Goal: Task Accomplishment & Management: Manage account settings

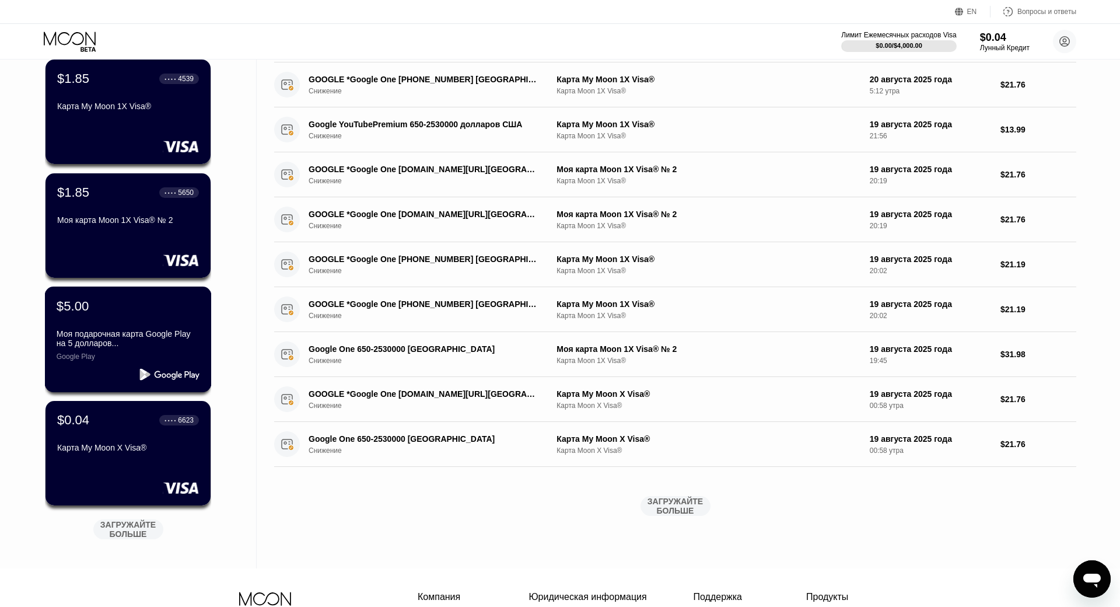
scroll to position [58, 0]
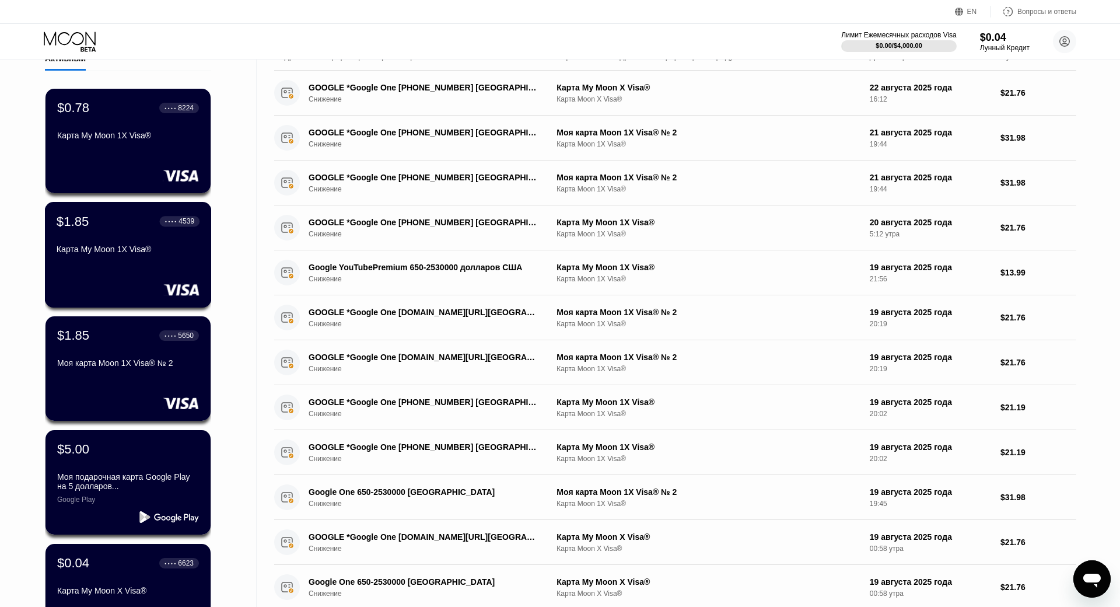
click at [141, 279] on div "$1.85 ● ● ● ● 4539 Карта My Moon 1X Visa®" at bounding box center [128, 255] width 167 height 106
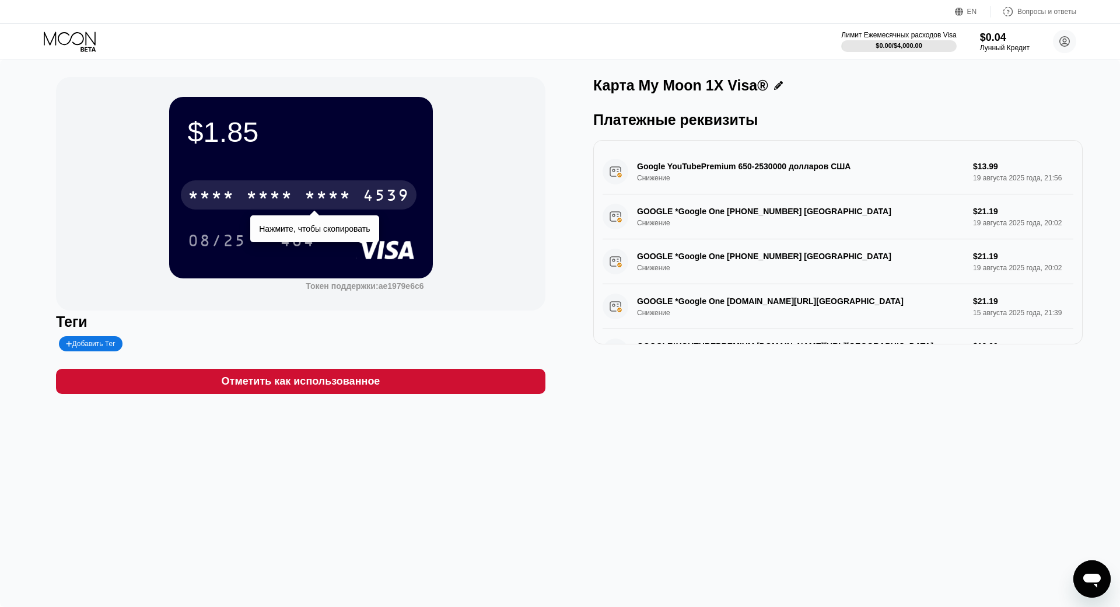
click at [294, 194] on div "* * * * * * * * * * * * 4539" at bounding box center [299, 194] width 236 height 29
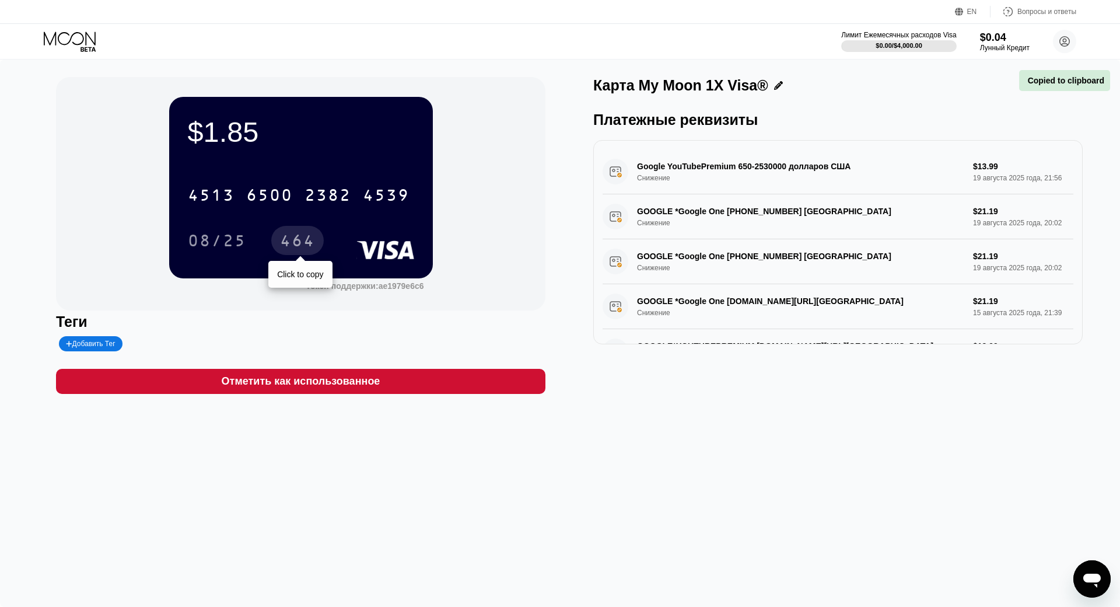
click at [294, 240] on div "464" at bounding box center [297, 242] width 35 height 19
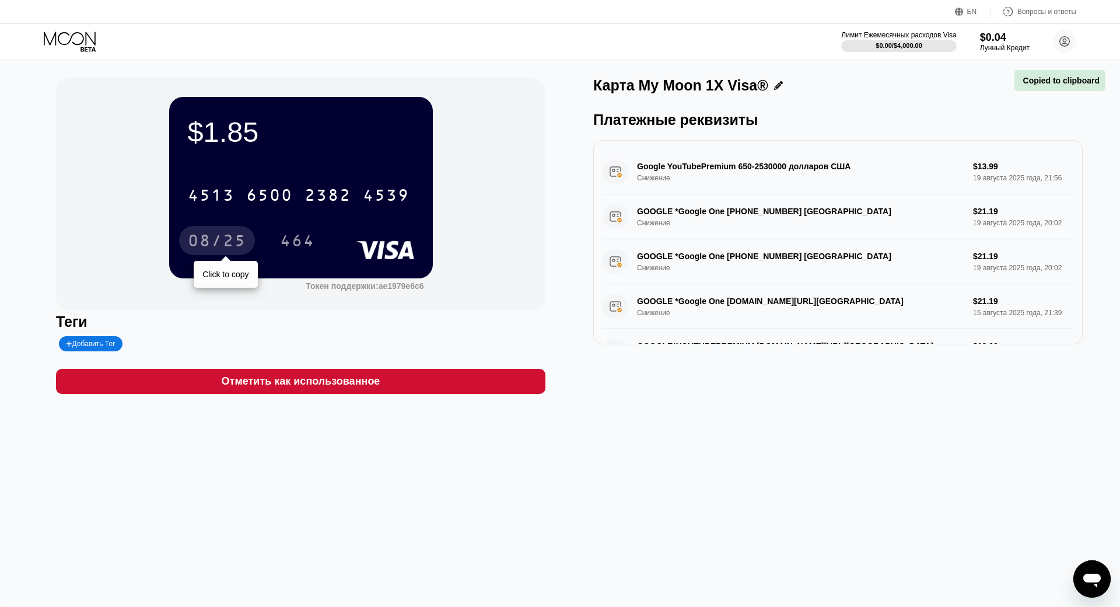
click at [217, 240] on div "08/25" at bounding box center [217, 242] width 58 height 19
click at [47, 36] on icon at bounding box center [71, 42] width 54 height 20
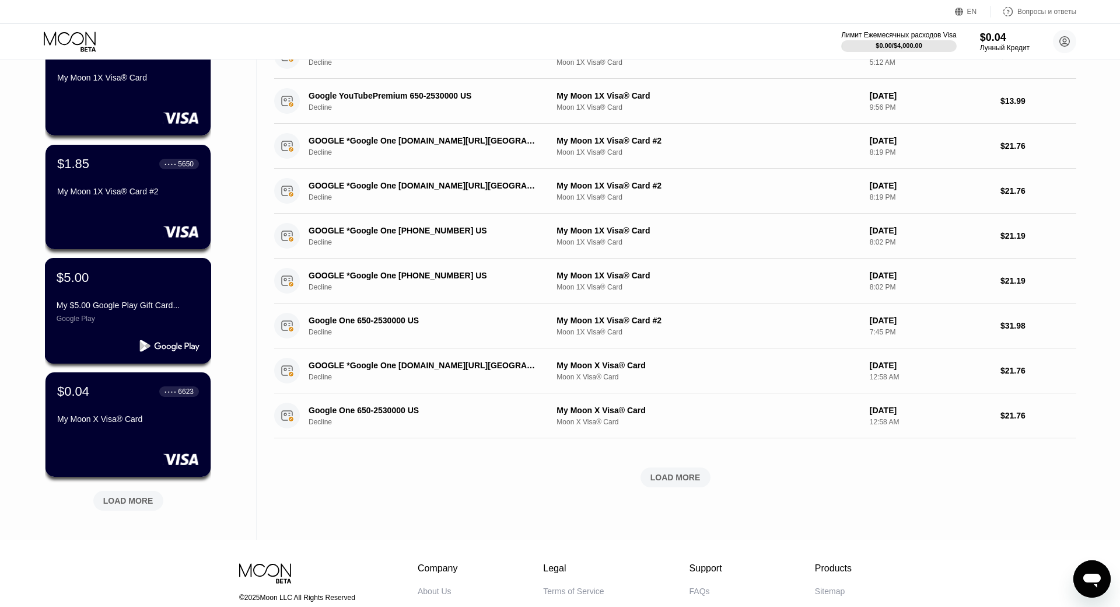
scroll to position [233, 0]
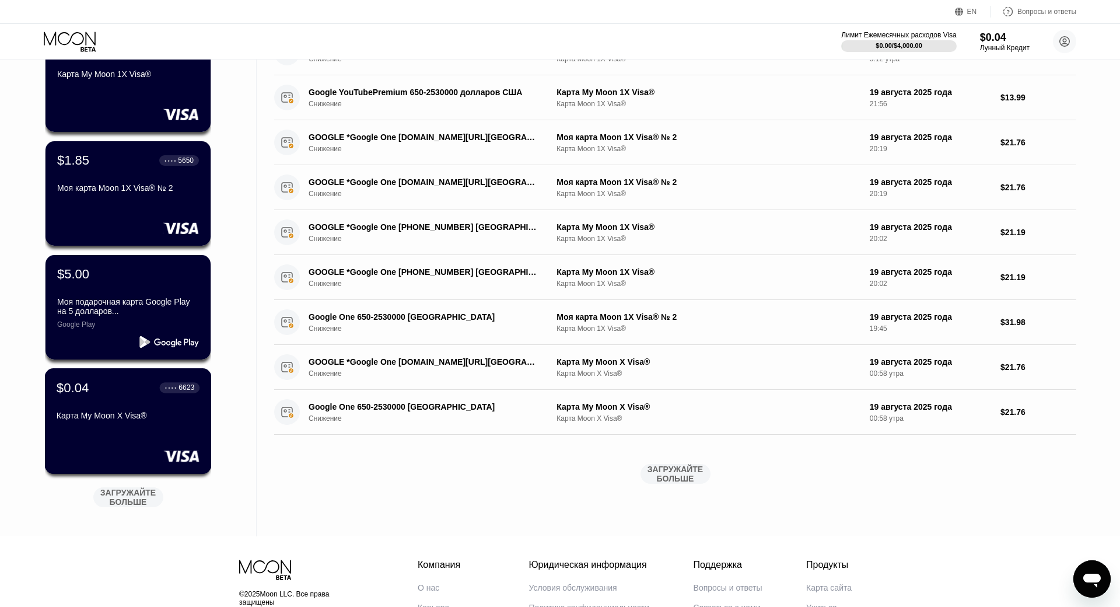
click at [132, 435] on div "$0.04 ● ● ● ● 6623 Карта My Moon X Visa®" at bounding box center [128, 421] width 167 height 106
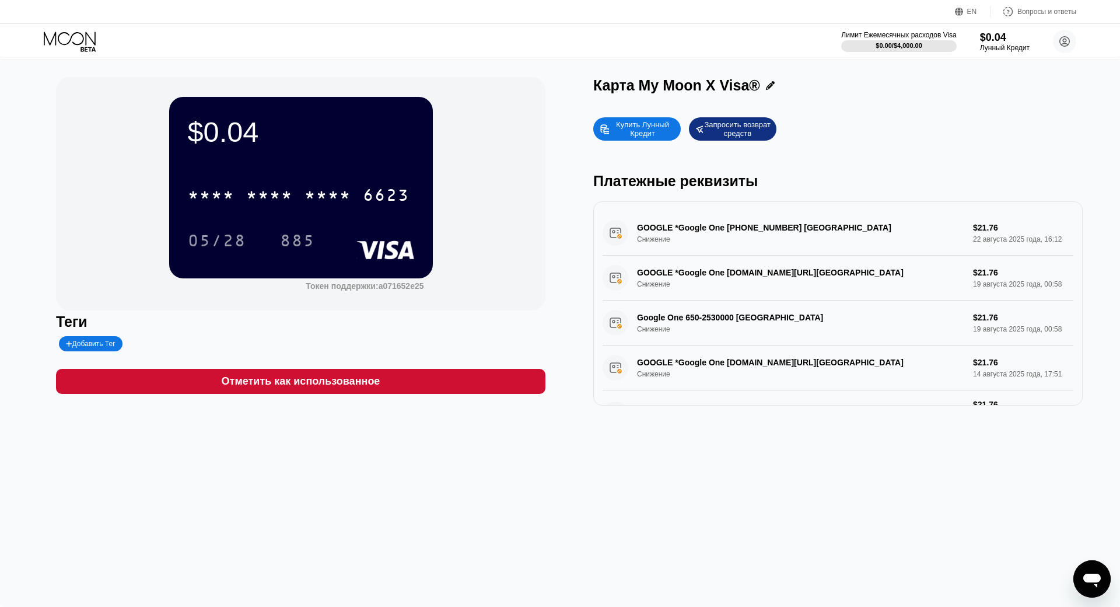
click at [334, 188] on div "* * * * * * * * * * * * 6623" at bounding box center [299, 194] width 236 height 29
click at [281, 255] on div "885 Click to copy" at bounding box center [306, 240] width 53 height 29
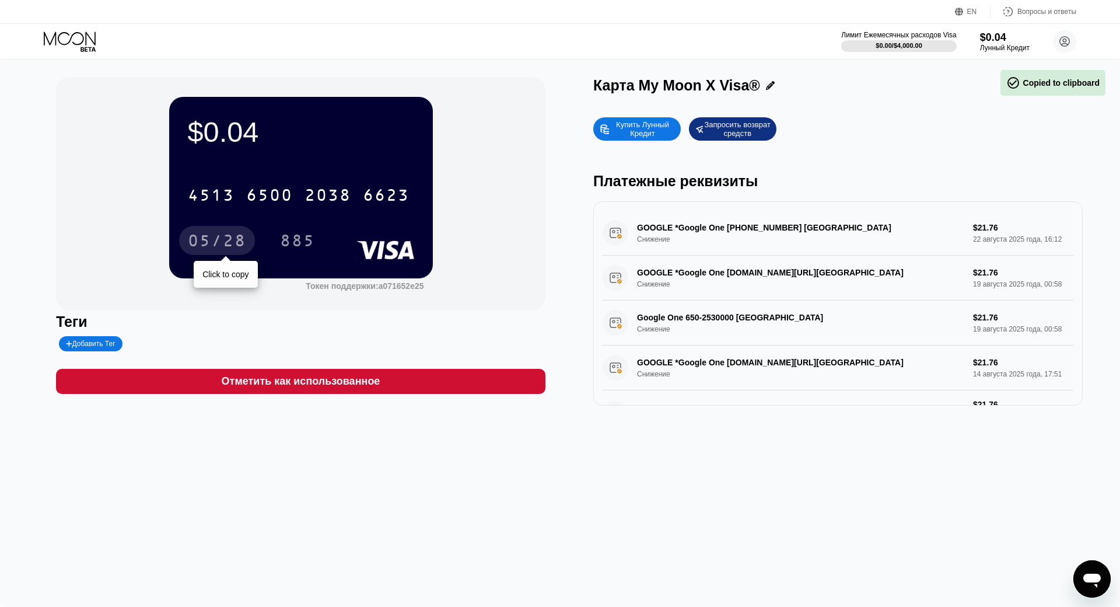
click at [219, 240] on div "05/28" at bounding box center [217, 242] width 58 height 19
